Goal: Check status: Check status

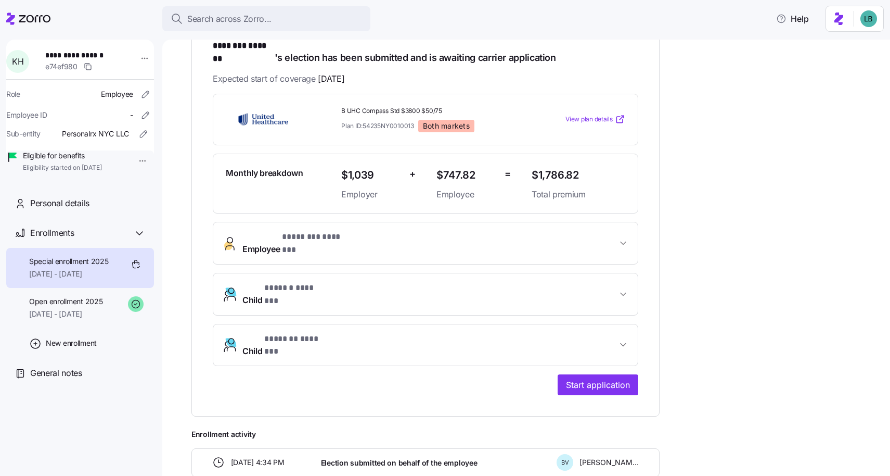
scroll to position [194, 0]
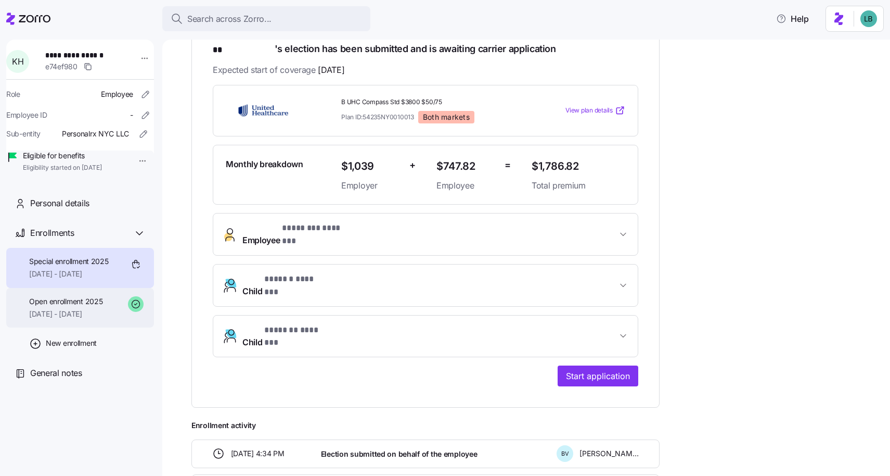
click at [65, 307] on span "Open enrollment 2025" at bounding box center [65, 301] width 73 height 10
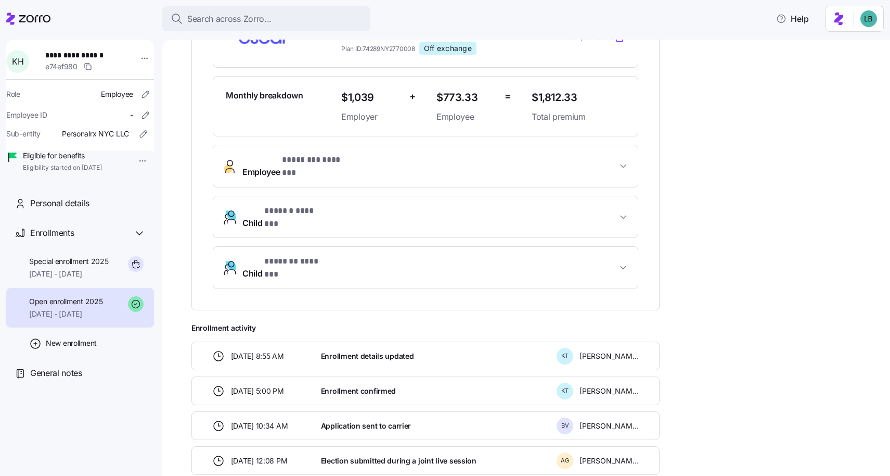
scroll to position [281, 0]
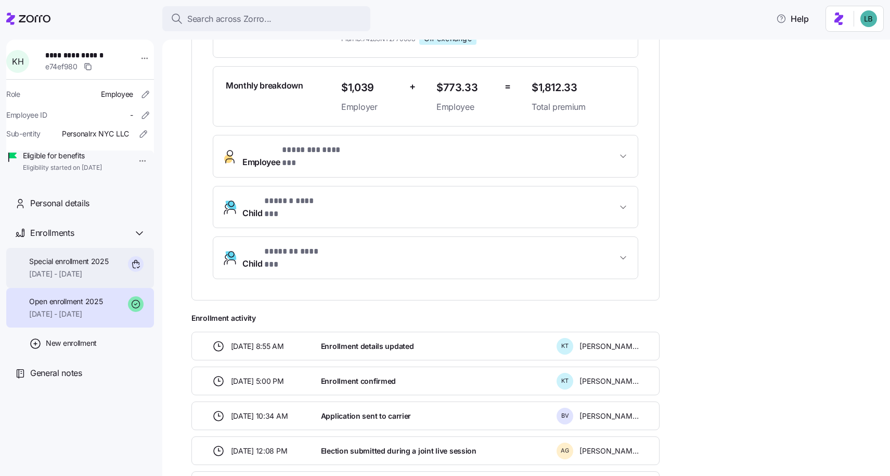
click at [63, 279] on span "09/01/2025 - 12/31/2025" at bounding box center [69, 274] width 80 height 10
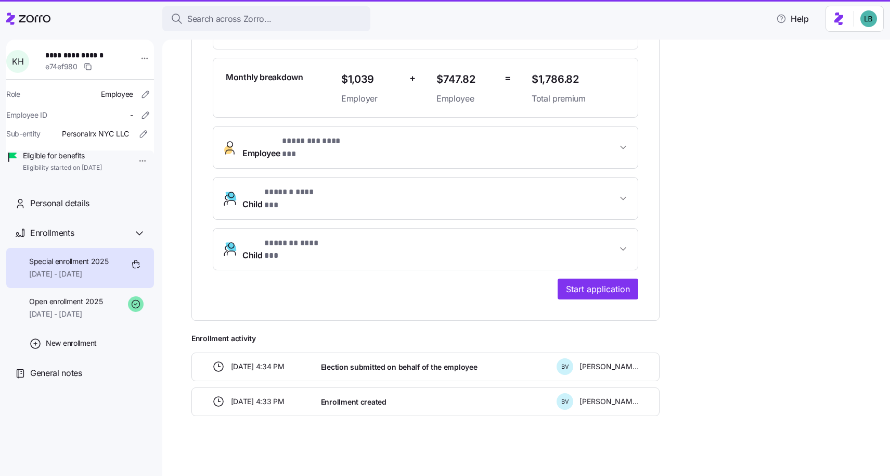
scroll to position [247, 0]
